Goal: Information Seeking & Learning: Learn about a topic

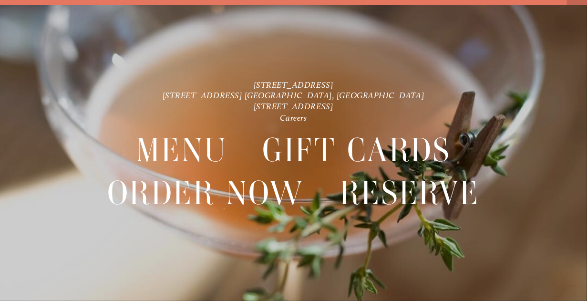
scroll to position [20, 0]
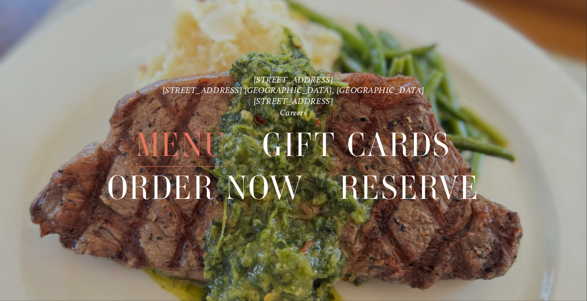
click at [174, 145] on span "Menu" at bounding box center [182, 145] width 92 height 43
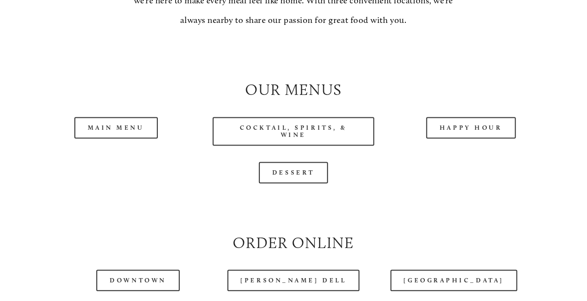
scroll to position [827, 0]
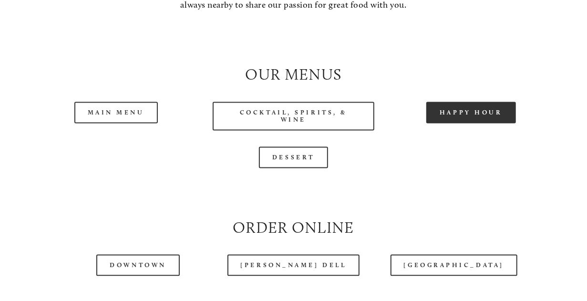
click at [484, 124] on link "Happy Hour" at bounding box center [471, 112] width 90 height 21
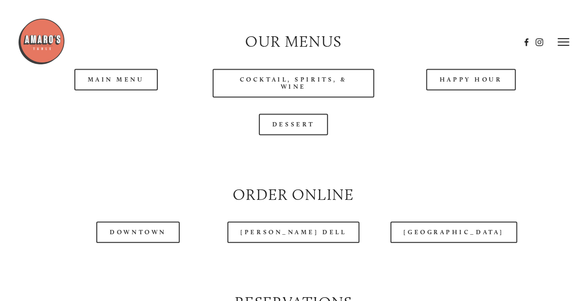
scroll to position [858, 0]
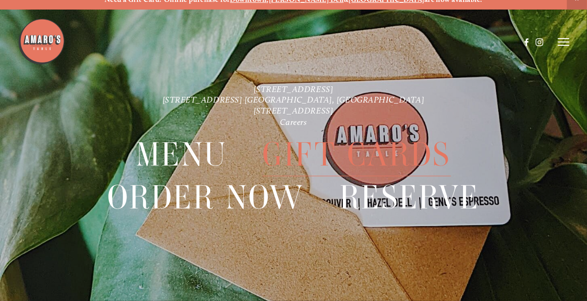
scroll to position [20, 0]
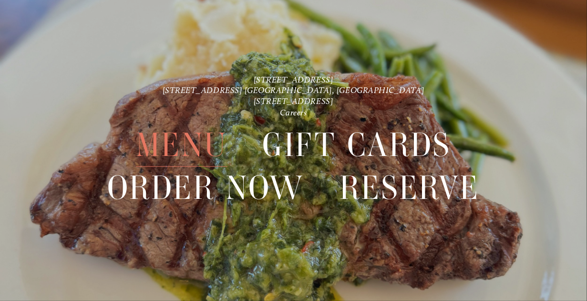
click at [172, 142] on span "Menu" at bounding box center [182, 145] width 92 height 43
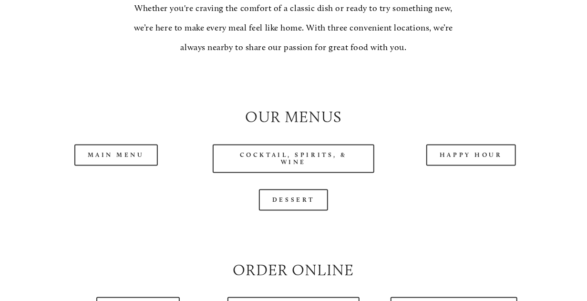
scroll to position [795, 0]
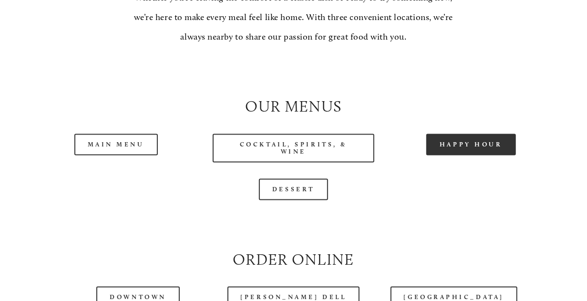
click at [474, 155] on link "Happy Hour" at bounding box center [471, 144] width 90 height 21
